Goal: Task Accomplishment & Management: Use online tool/utility

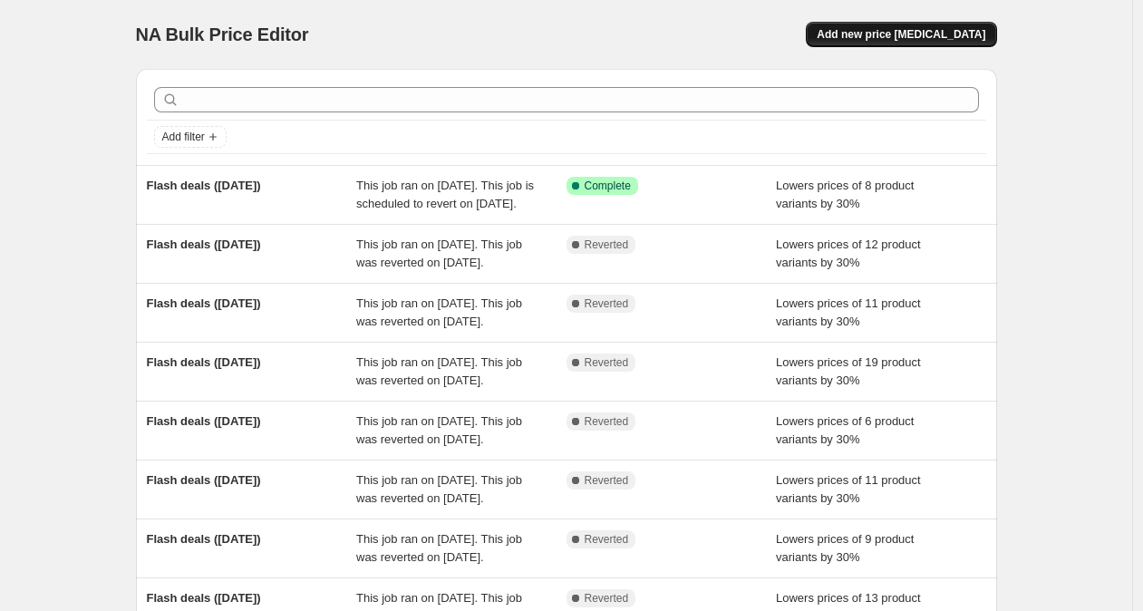
click at [941, 38] on span "Add new price [MEDICAL_DATA]" at bounding box center [901, 34] width 169 height 15
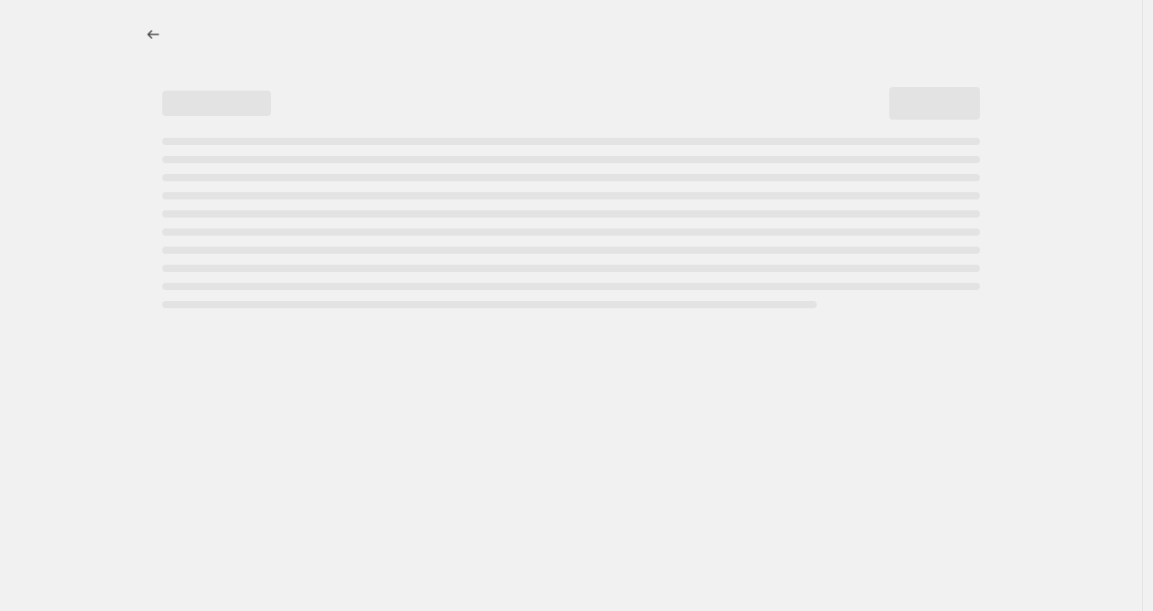
select select "percentage"
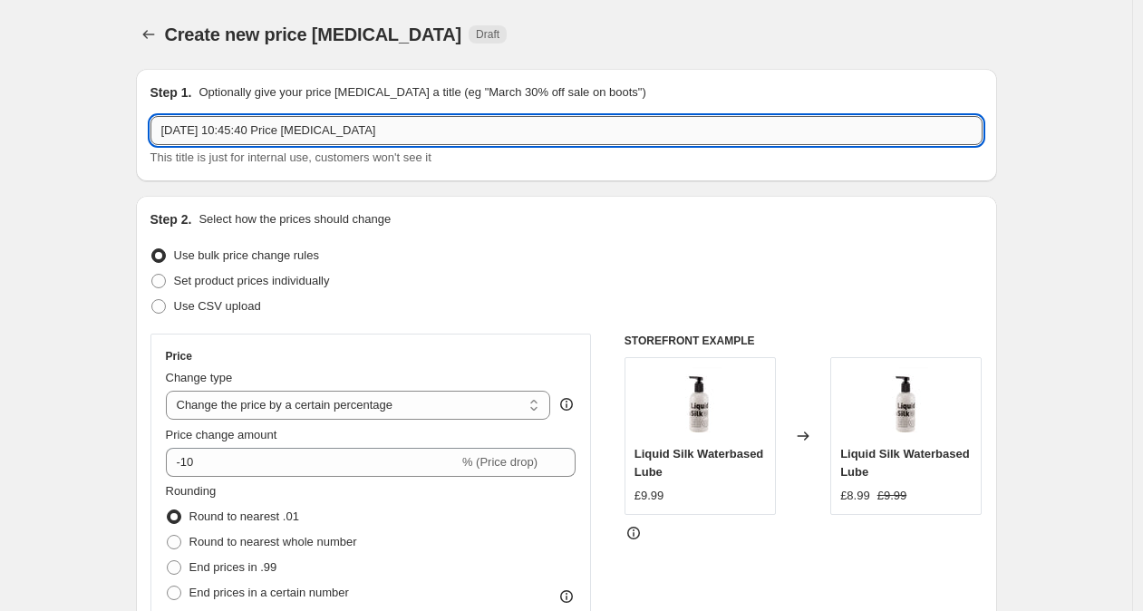
click at [449, 123] on input "[DATE] 10:45:40 Price [MEDICAL_DATA]" at bounding box center [567, 130] width 832 height 29
drag, startPoint x: 442, startPoint y: 125, endPoint x: 216, endPoint y: 105, distance: 227.5
click at [216, 105] on div "Step 1. Optionally give your price [MEDICAL_DATA] a title (eg "March 30% off sa…" at bounding box center [567, 124] width 832 height 83
type input "N"
type input "Flash Deals ([DATE])"
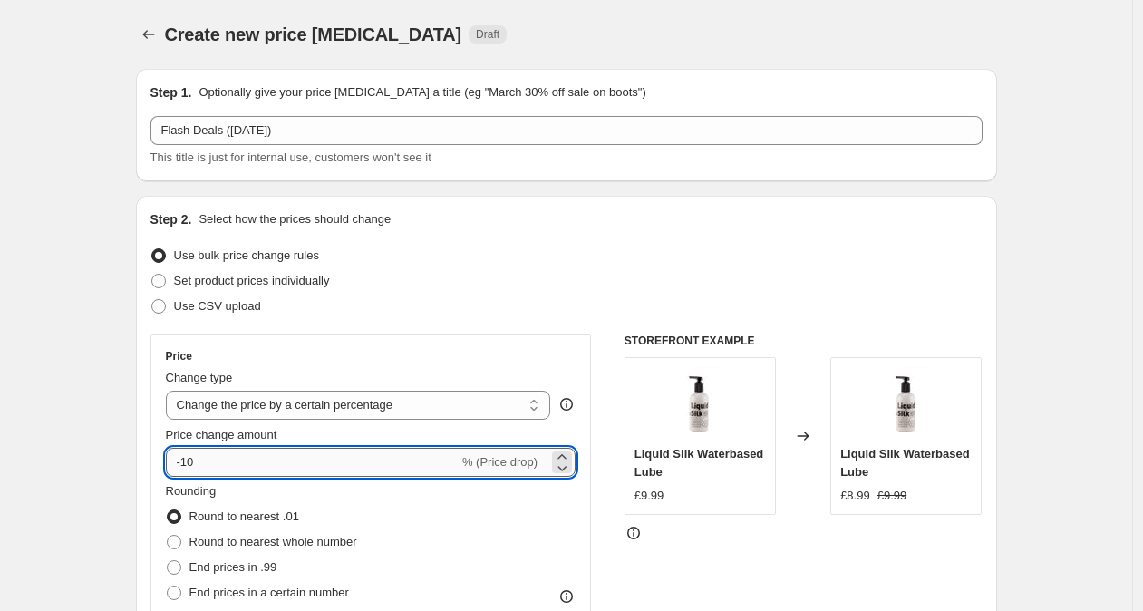
click at [193, 462] on input "-10" at bounding box center [312, 462] width 293 height 29
type input "-30"
click at [348, 318] on div "Use CSV upload" at bounding box center [567, 306] width 832 height 25
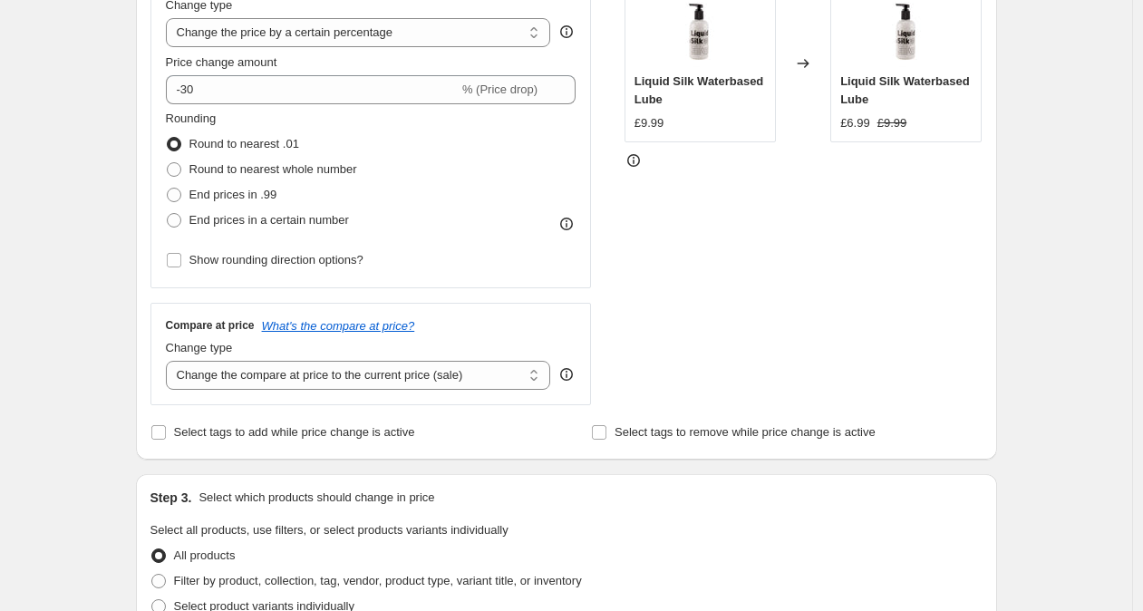
scroll to position [376, 0]
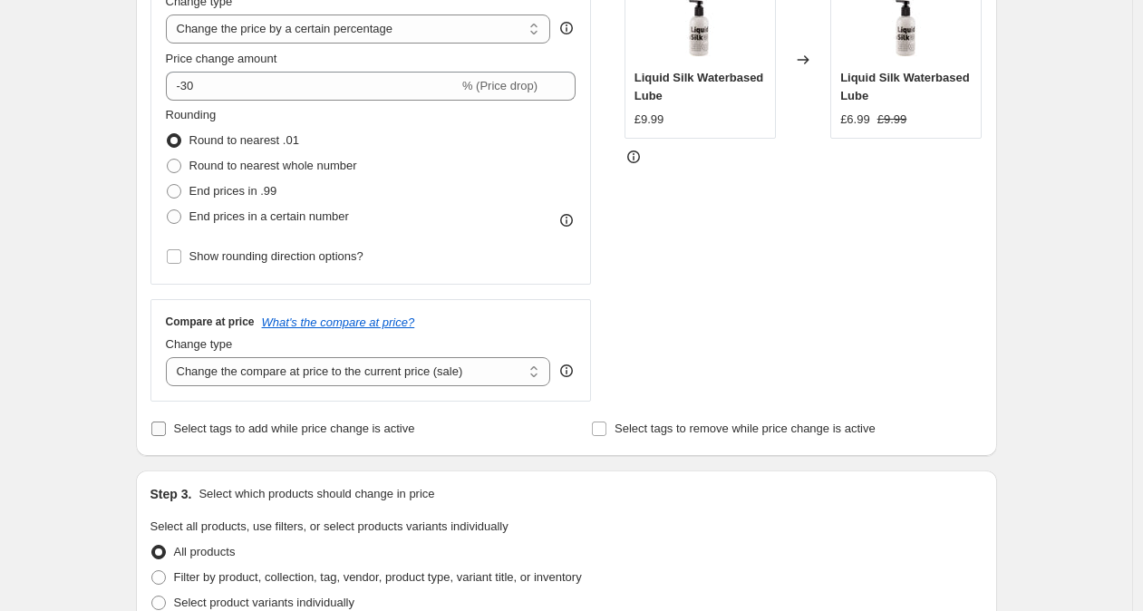
click at [299, 432] on span "Select tags to add while price change is active" at bounding box center [294, 429] width 241 height 14
click at [166, 432] on input "Select tags to add while price change is active" at bounding box center [158, 429] width 15 height 15
checkbox input "true"
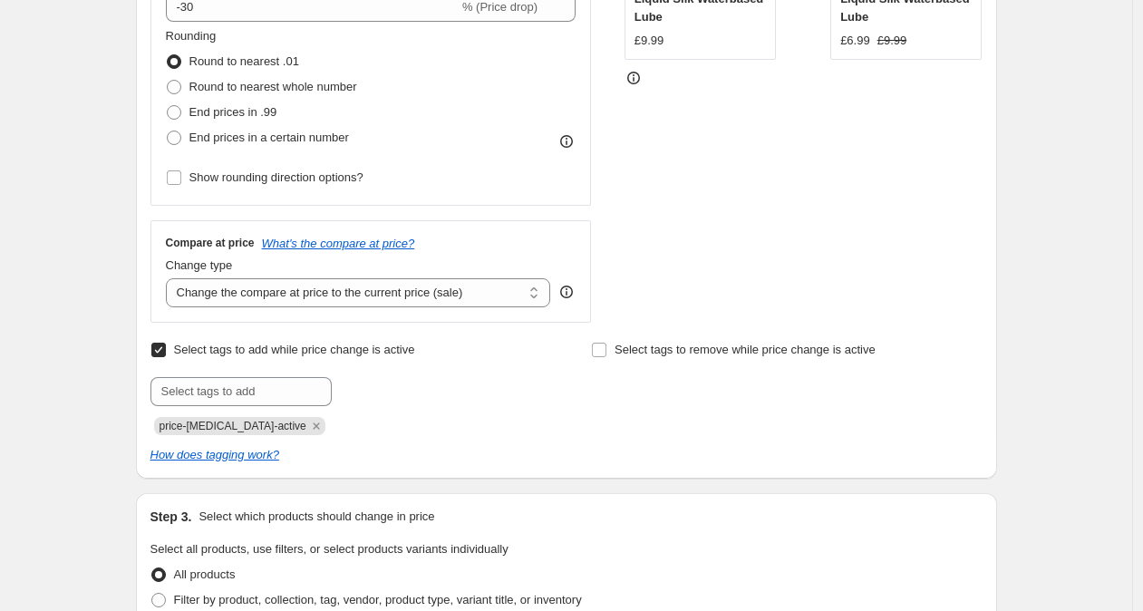
scroll to position [571, 0]
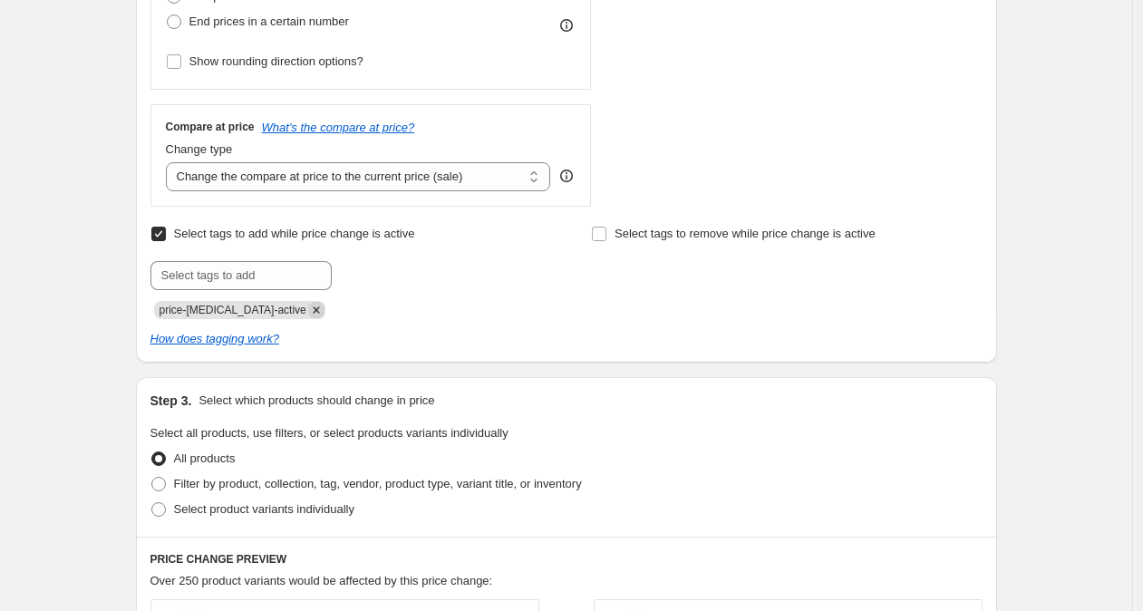
click at [313, 312] on icon "Remove price-change-job-active" at bounding box center [316, 309] width 6 height 6
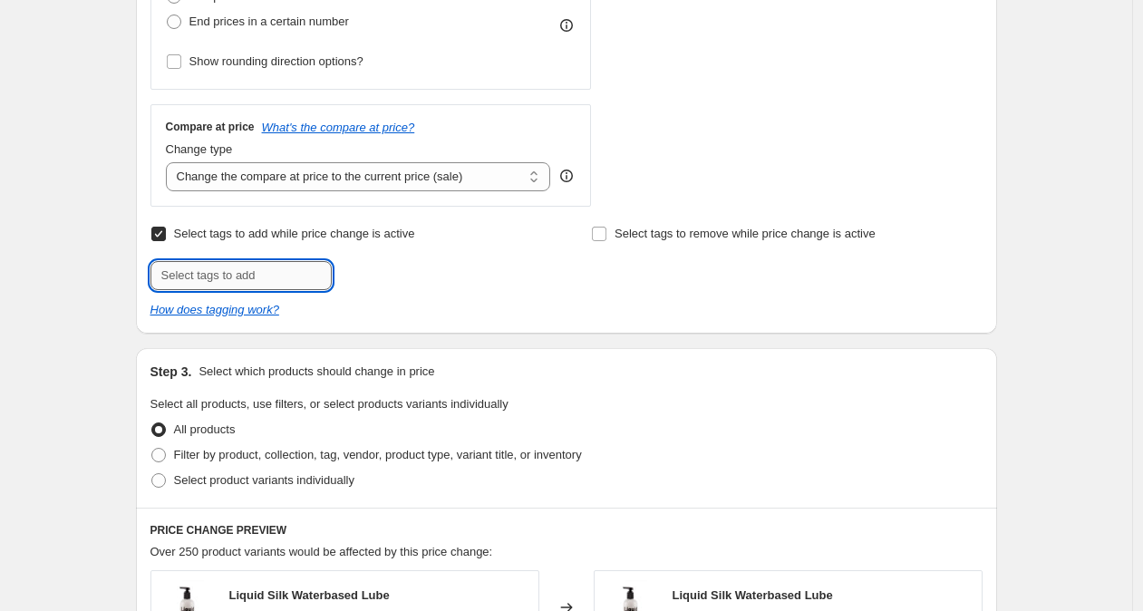
click at [244, 266] on input "text" at bounding box center [241, 275] width 181 height 29
type input "flash-deals"
click at [402, 270] on span "flash-deals" at bounding box center [399, 273] width 57 height 13
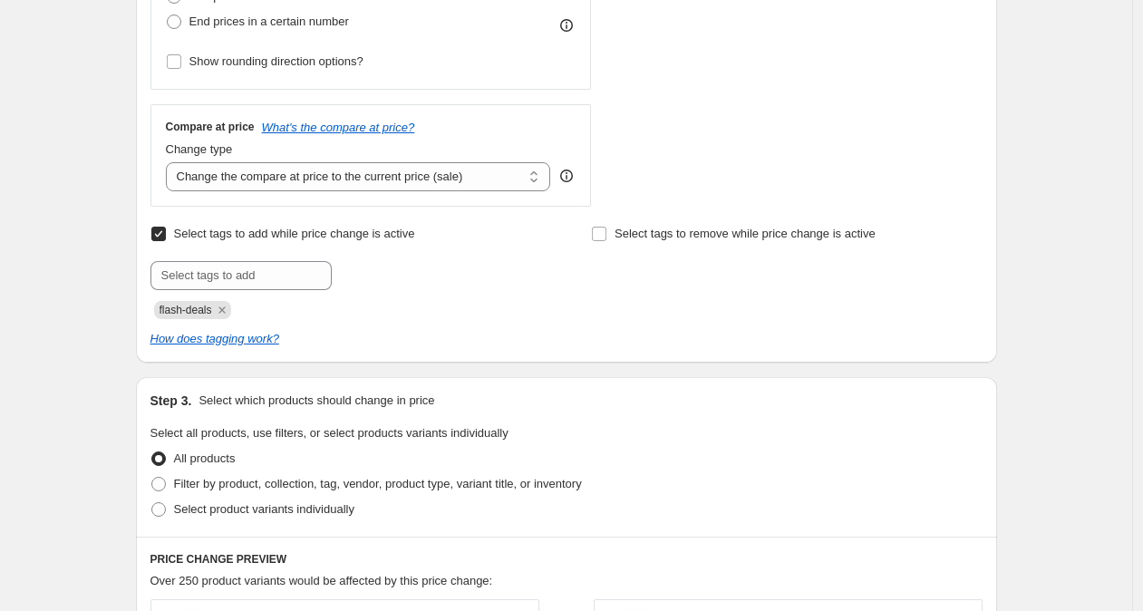
click at [516, 281] on div at bounding box center [346, 275] width 391 height 29
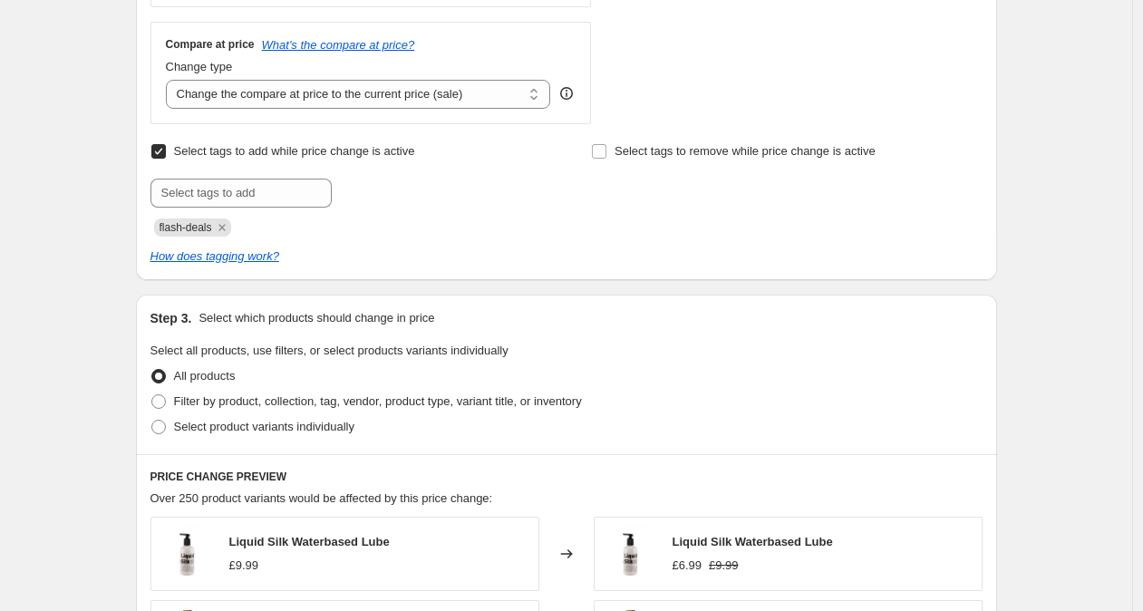
scroll to position [648, 0]
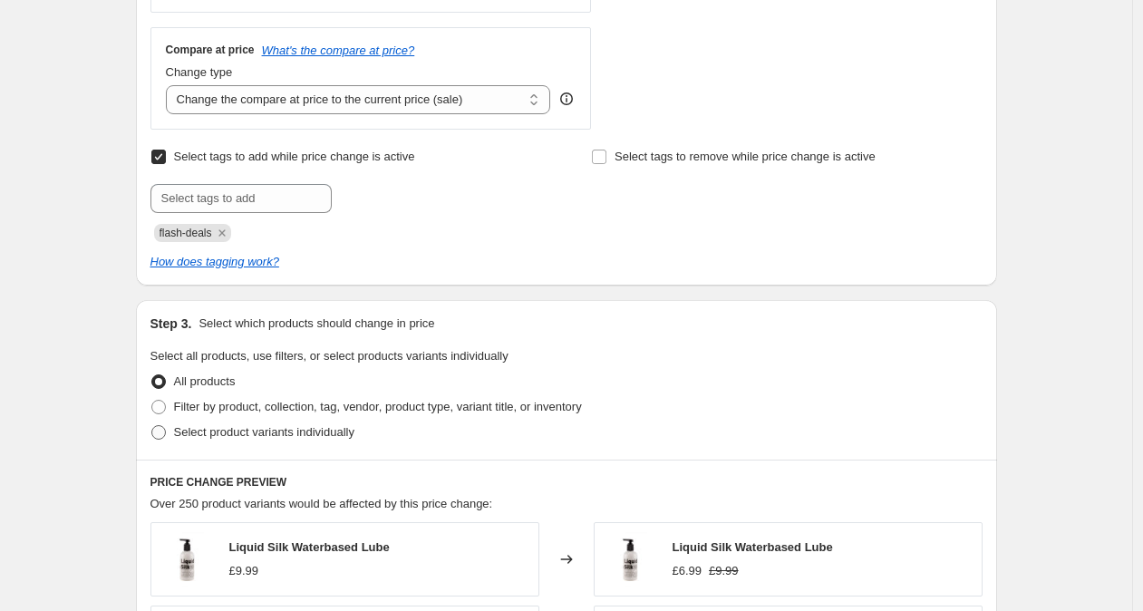
click at [322, 432] on span "Select product variants individually" at bounding box center [264, 432] width 180 height 14
click at [152, 426] on input "Select product variants individually" at bounding box center [151, 425] width 1 height 1
radio input "true"
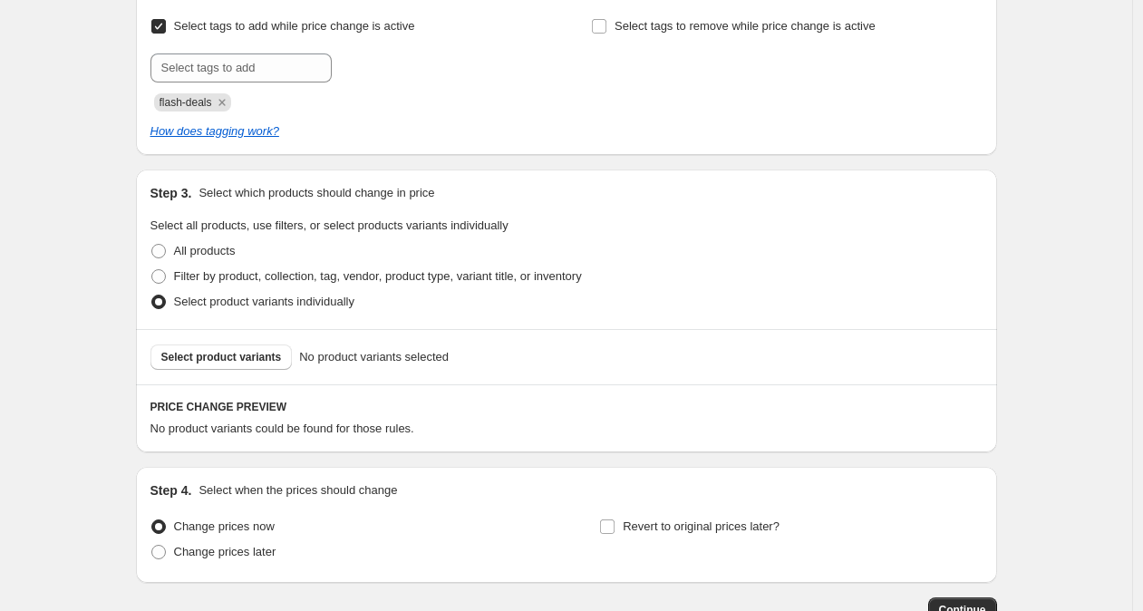
scroll to position [765, 0]
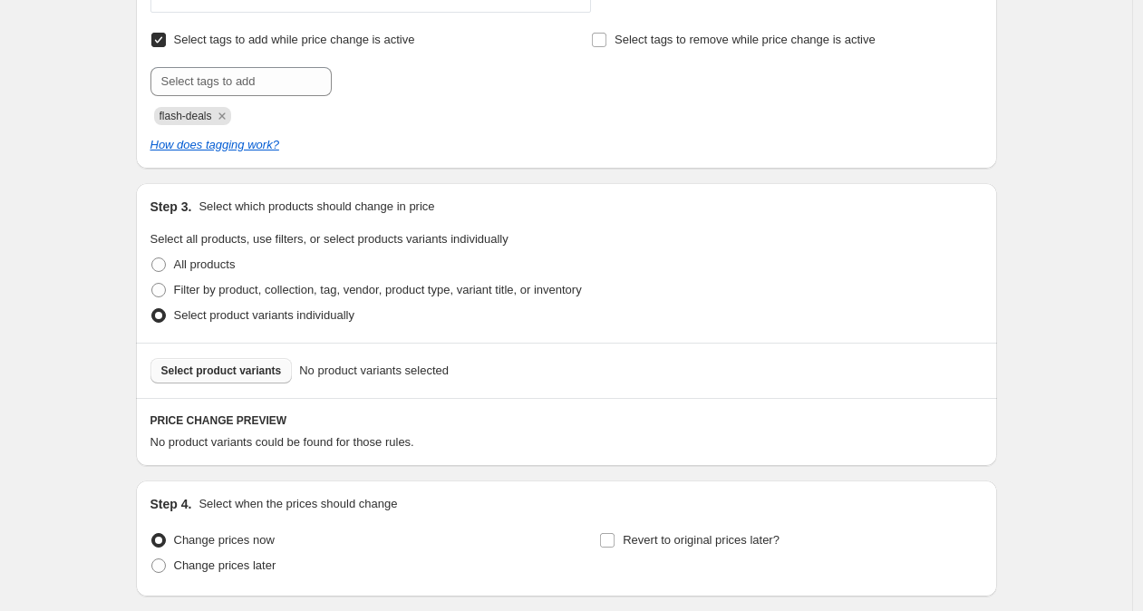
click at [202, 378] on button "Select product variants" at bounding box center [222, 370] width 142 height 25
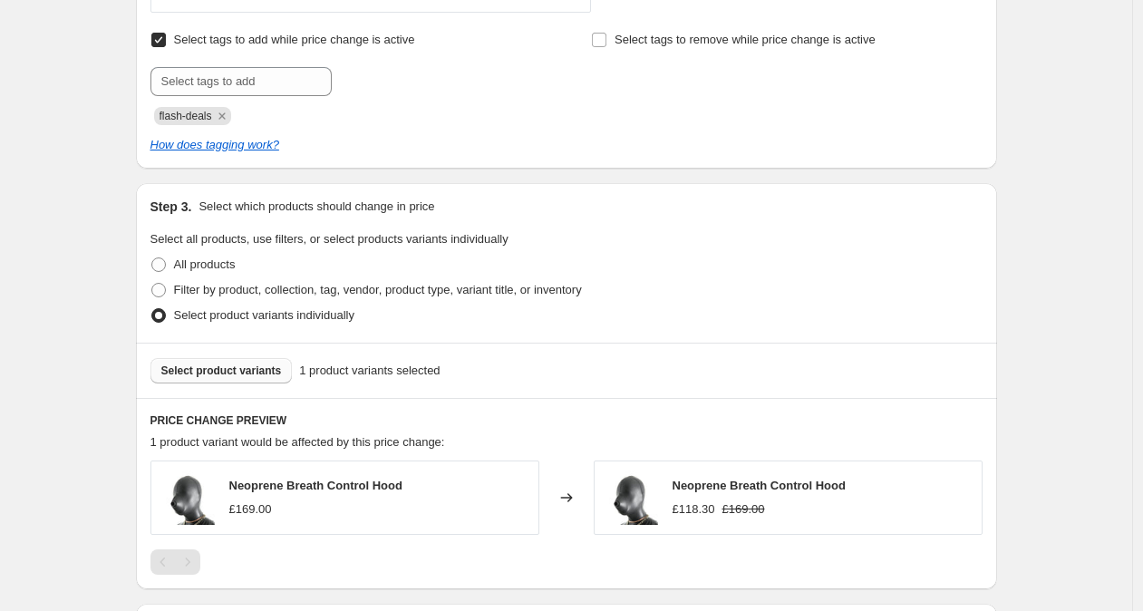
click at [209, 364] on span "Select product variants" at bounding box center [221, 371] width 121 height 15
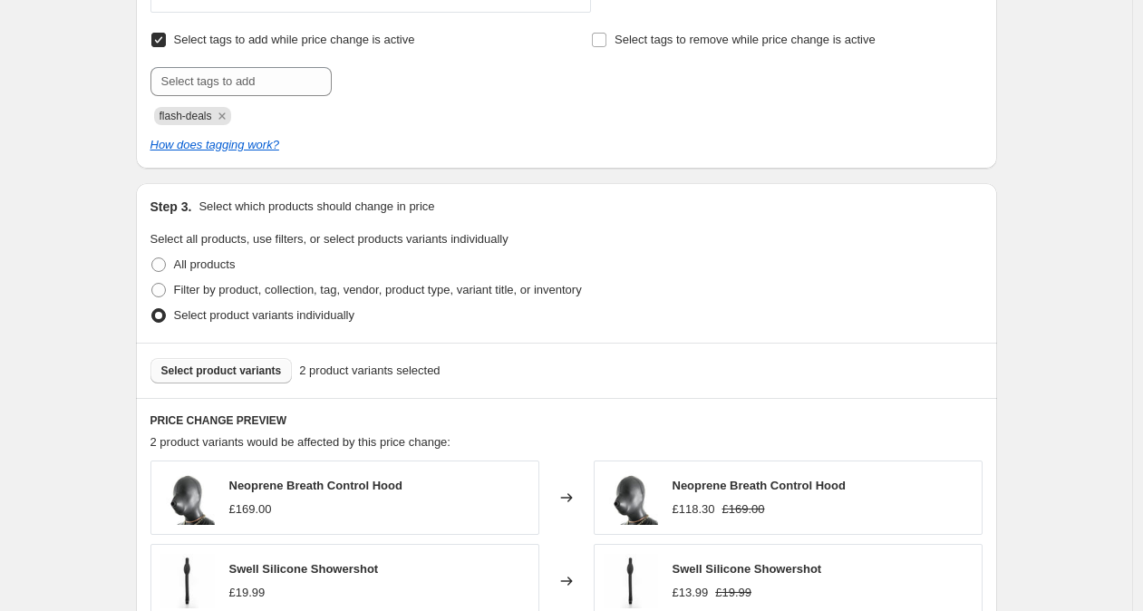
click at [228, 372] on span "Select product variants" at bounding box center [221, 371] width 121 height 15
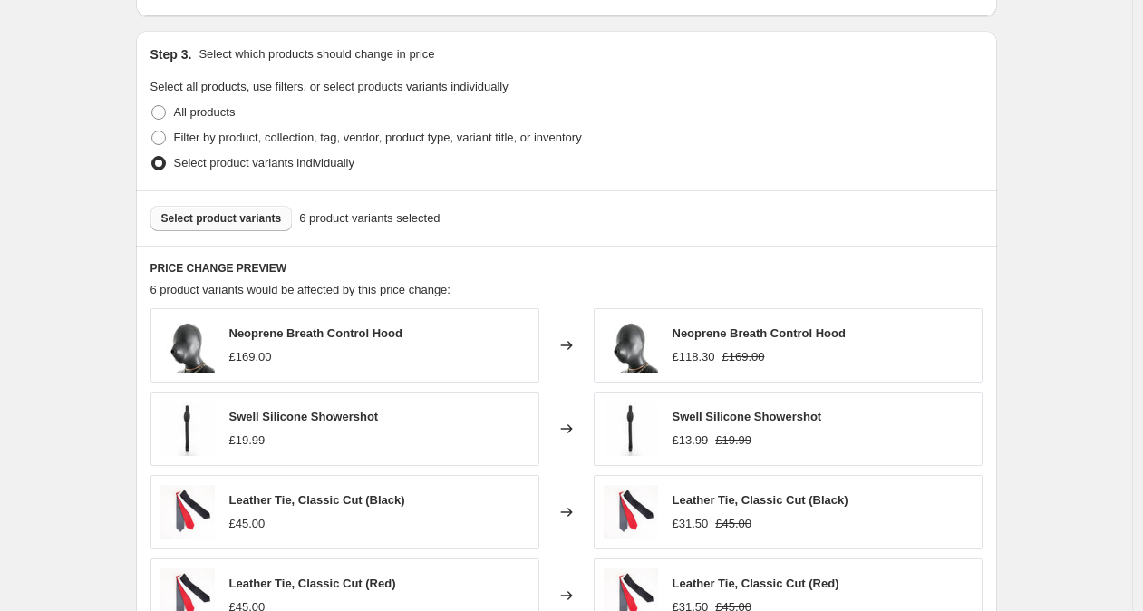
scroll to position [920, 0]
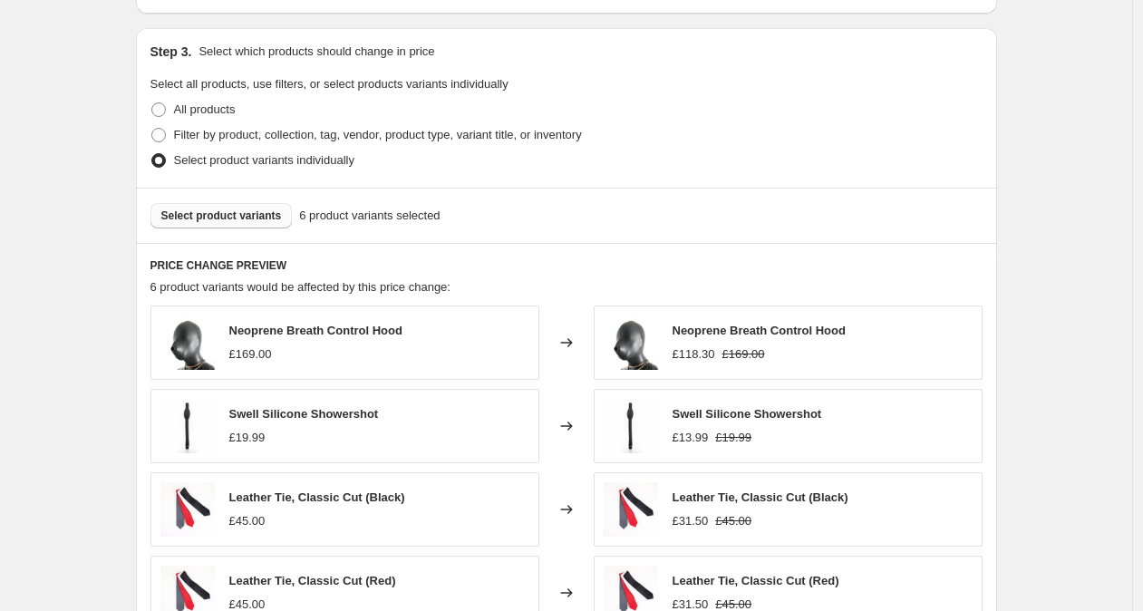
click at [221, 221] on span "Select product variants" at bounding box center [221, 216] width 121 height 15
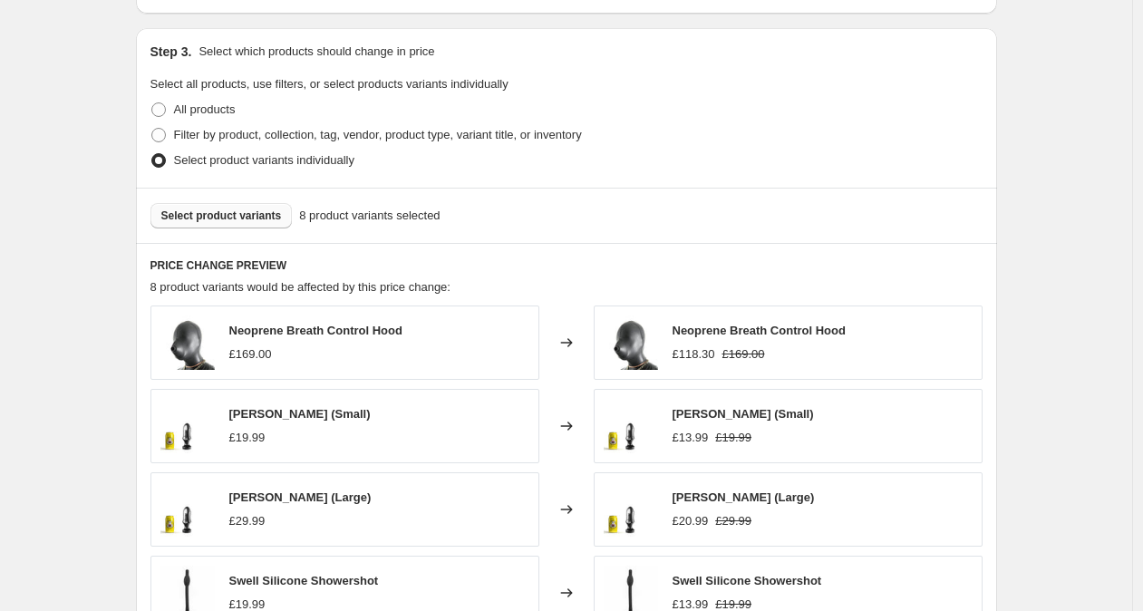
click at [235, 227] on button "Select product variants" at bounding box center [222, 215] width 142 height 25
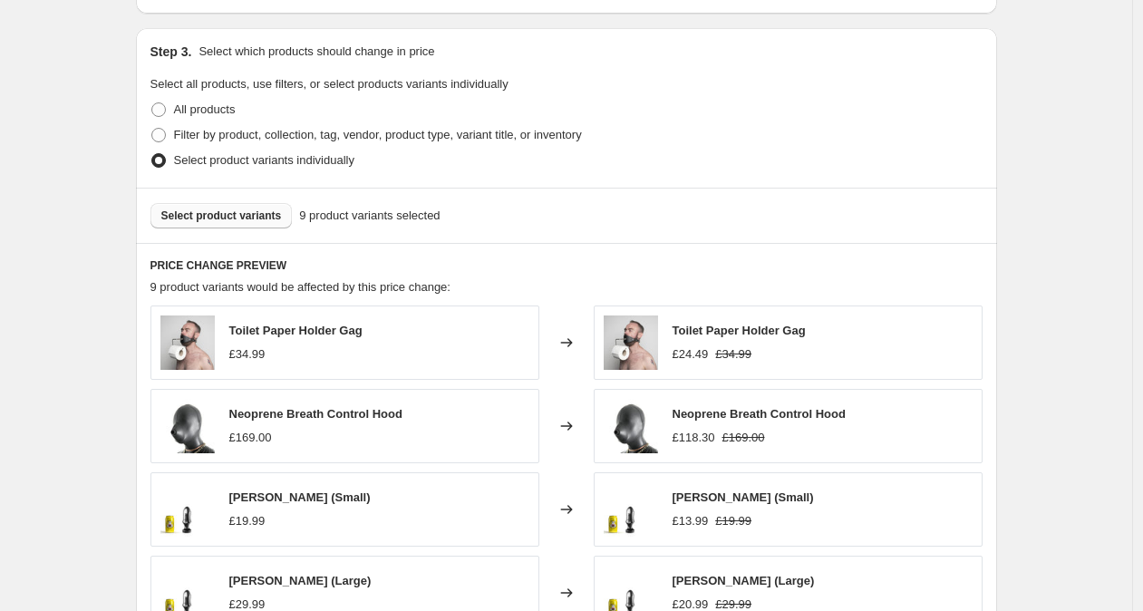
click at [281, 223] on button "Select product variants" at bounding box center [222, 215] width 142 height 25
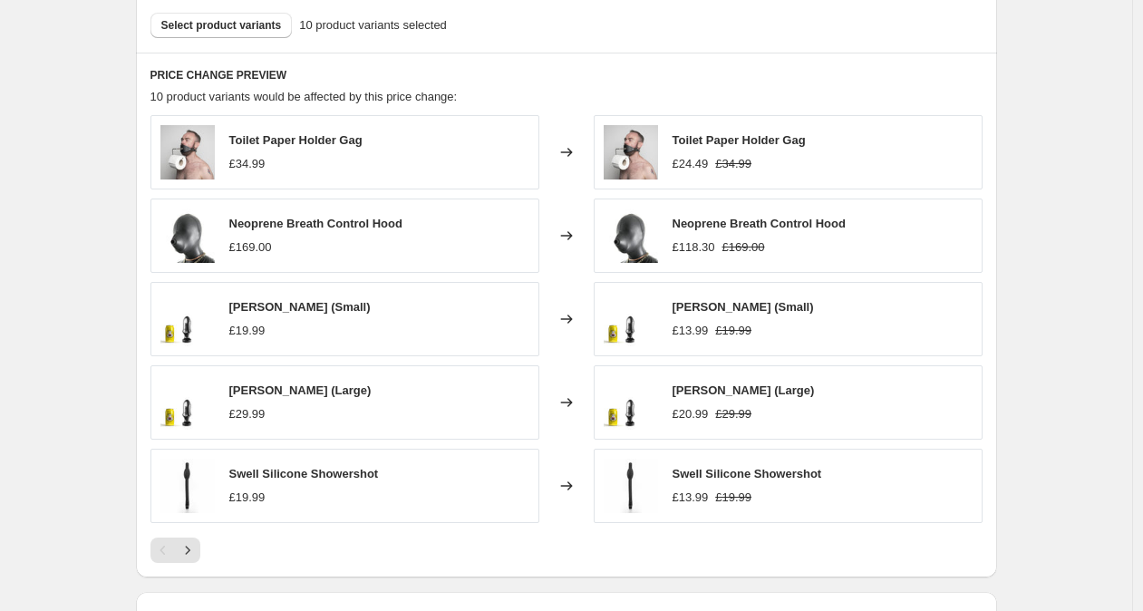
scroll to position [1112, 0]
click at [194, 545] on icon "Next" at bounding box center [188, 549] width 18 height 18
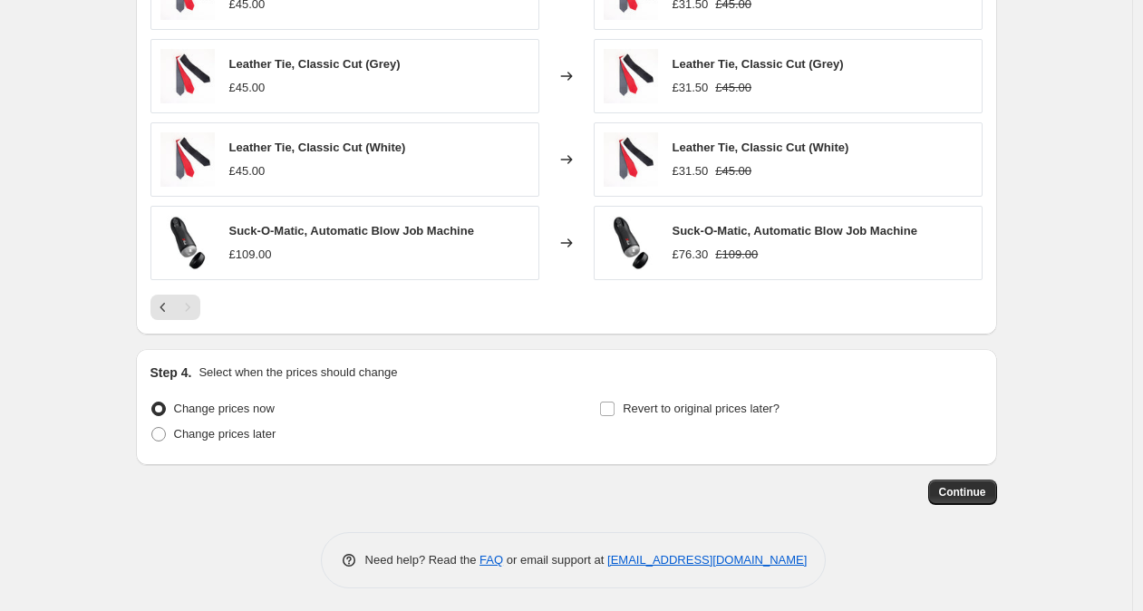
scroll to position [1358, 0]
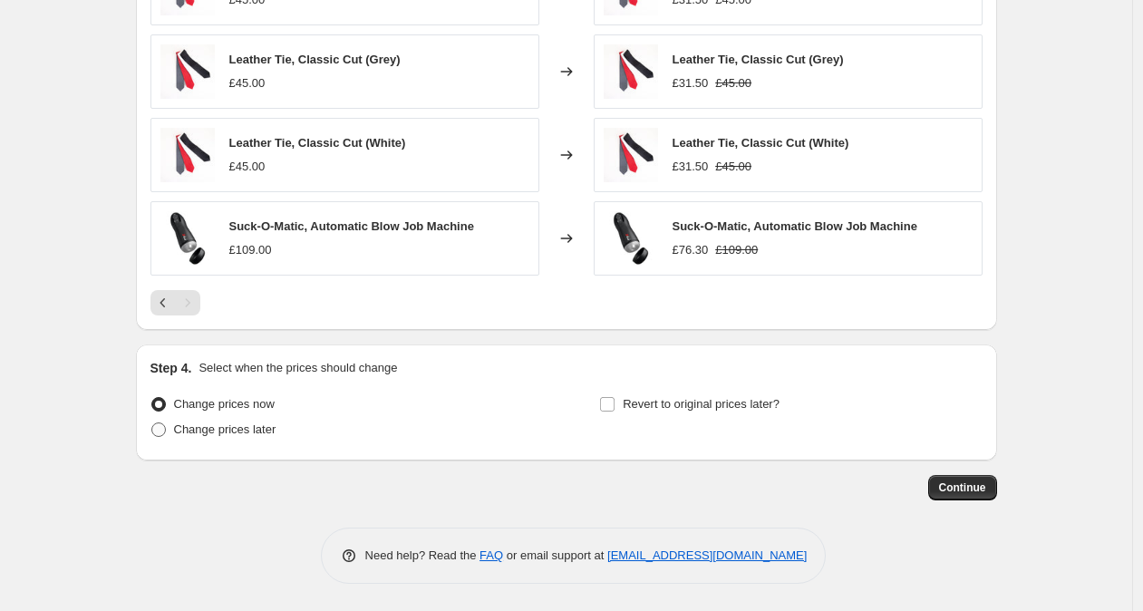
click at [248, 439] on label "Change prices later" at bounding box center [214, 429] width 126 height 25
click at [152, 423] on input "Change prices later" at bounding box center [151, 422] width 1 height 1
radio input "true"
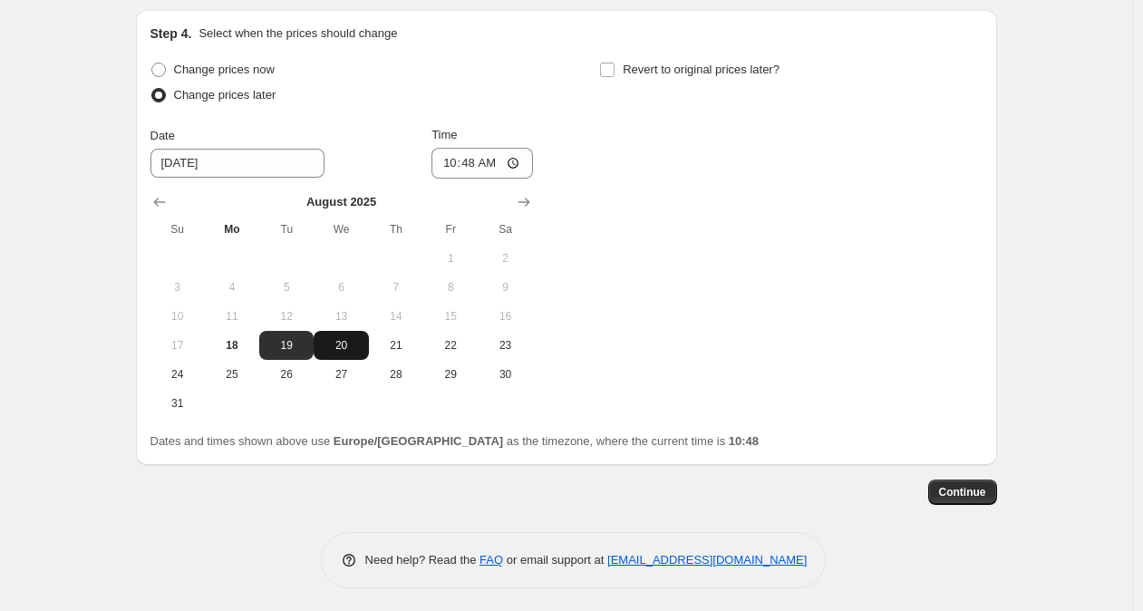
scroll to position [1694, 0]
click at [344, 341] on span "20" at bounding box center [341, 344] width 40 height 15
type input "[DATE]"
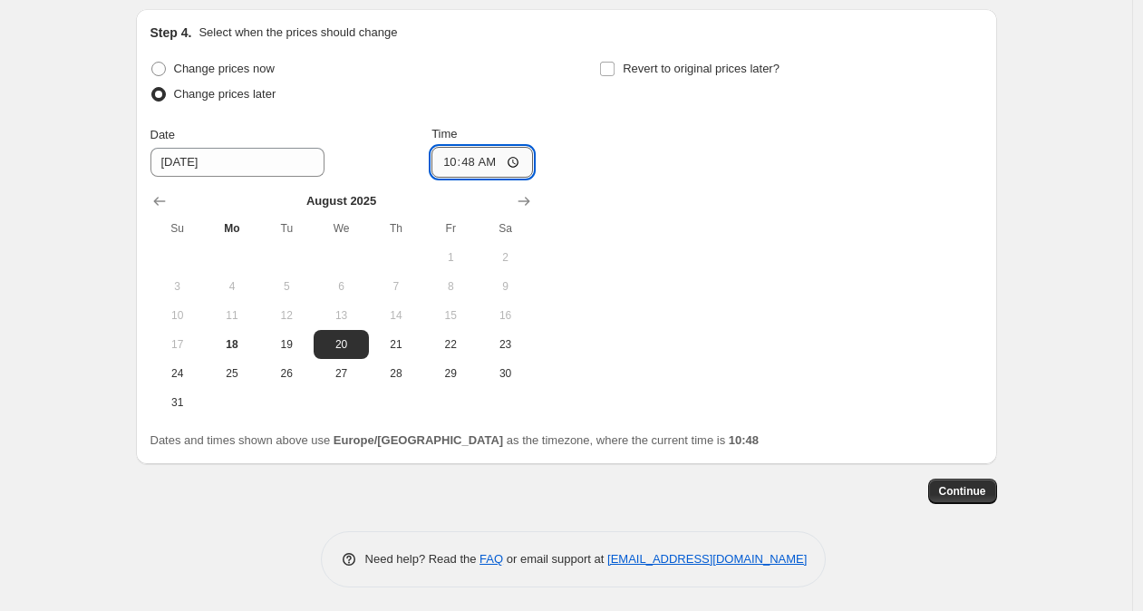
click at [477, 162] on input "10:48" at bounding box center [483, 162] width 102 height 31
type input "10:00"
click at [615, 71] on input "Revert to original prices later?" at bounding box center [607, 69] width 15 height 15
checkbox input "true"
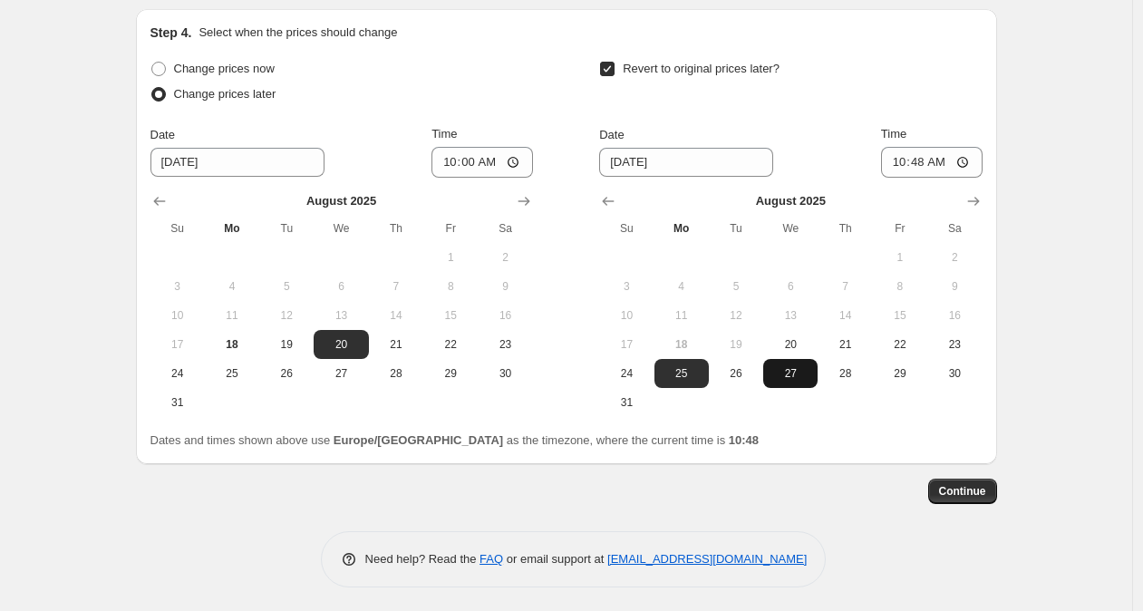
click at [791, 383] on button "27" at bounding box center [790, 373] width 54 height 29
type input "[DATE]"
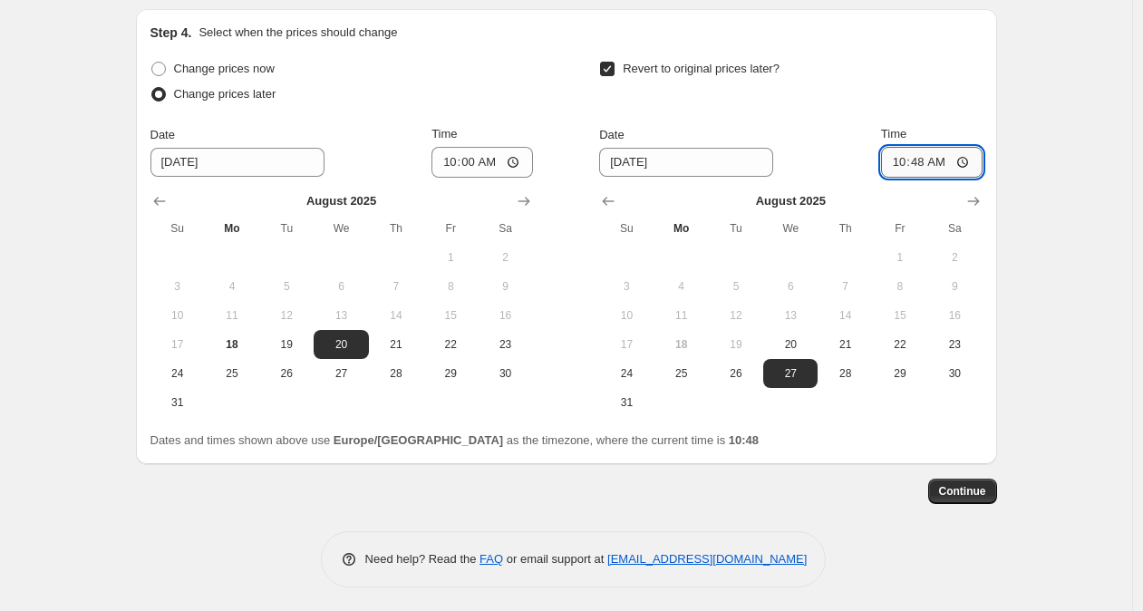
click at [918, 166] on input "10:48" at bounding box center [932, 162] width 102 height 31
type input "09:00"
click at [965, 58] on div "Revert to original prices later?" at bounding box center [790, 83] width 383 height 54
click at [962, 488] on span "Continue" at bounding box center [962, 491] width 47 height 15
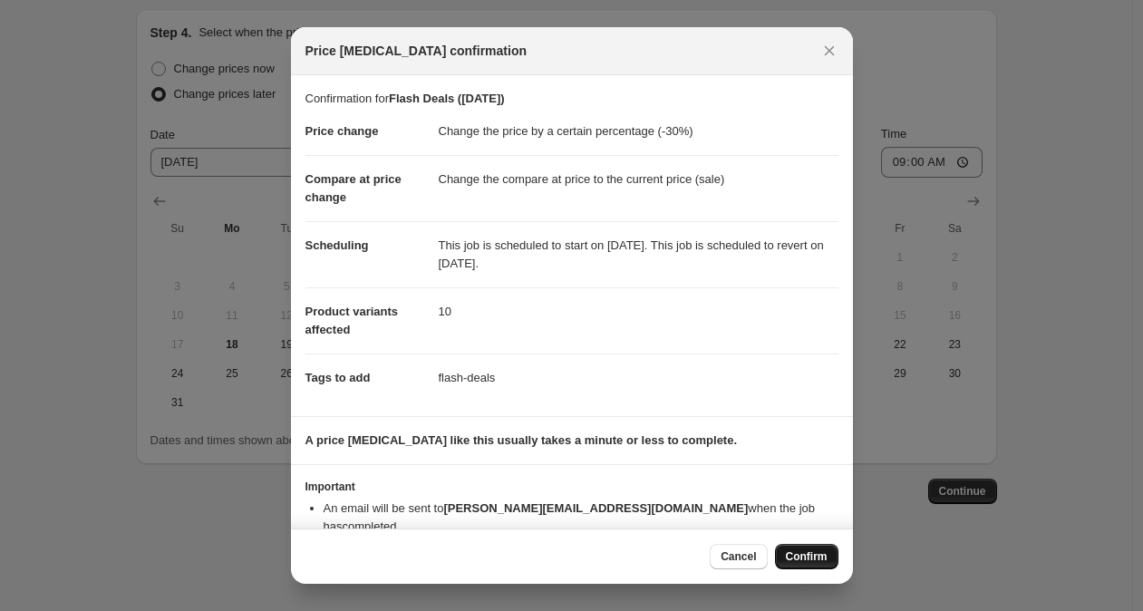
click at [809, 562] on span "Confirm" at bounding box center [807, 556] width 42 height 15
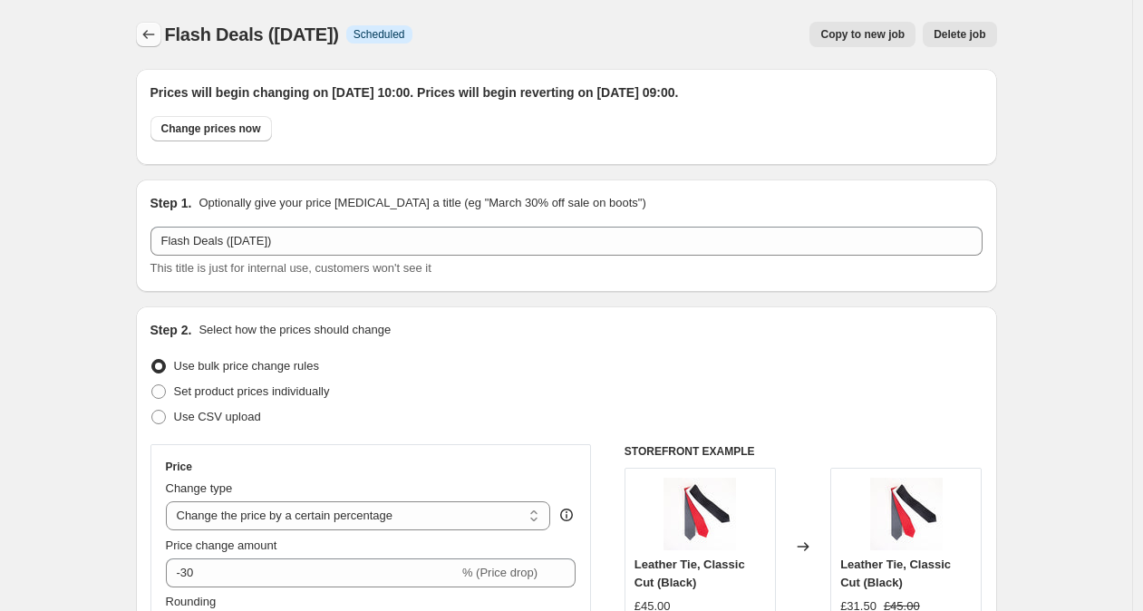
click at [145, 36] on icon "Price change jobs" at bounding box center [149, 34] width 18 height 18
